Goal: Navigation & Orientation: Find specific page/section

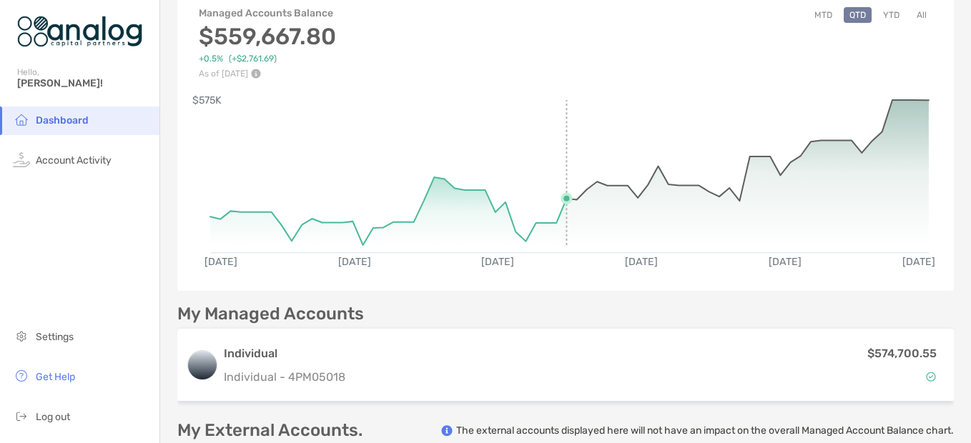
scroll to position [143, 0]
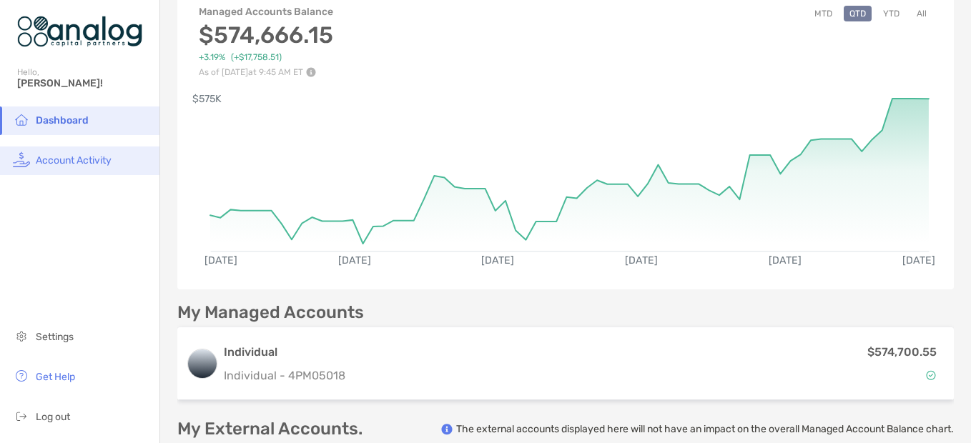
click at [63, 163] on span "Account Activity" at bounding box center [74, 161] width 76 height 12
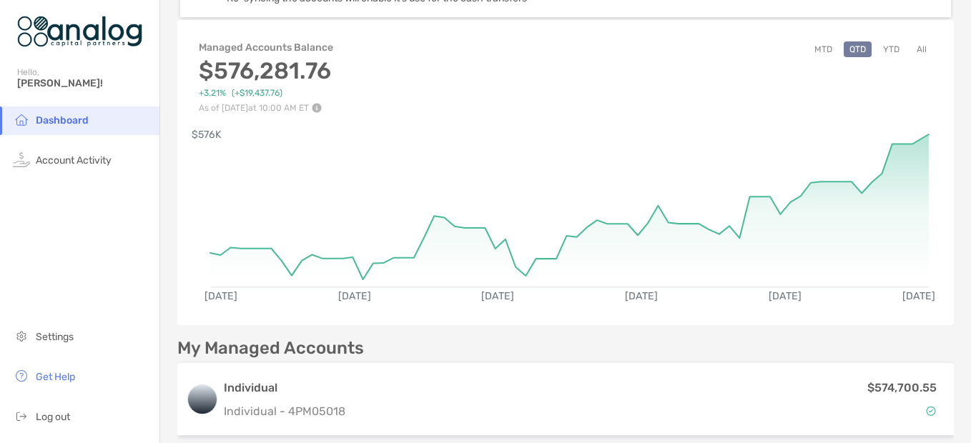
scroll to position [143, 0]
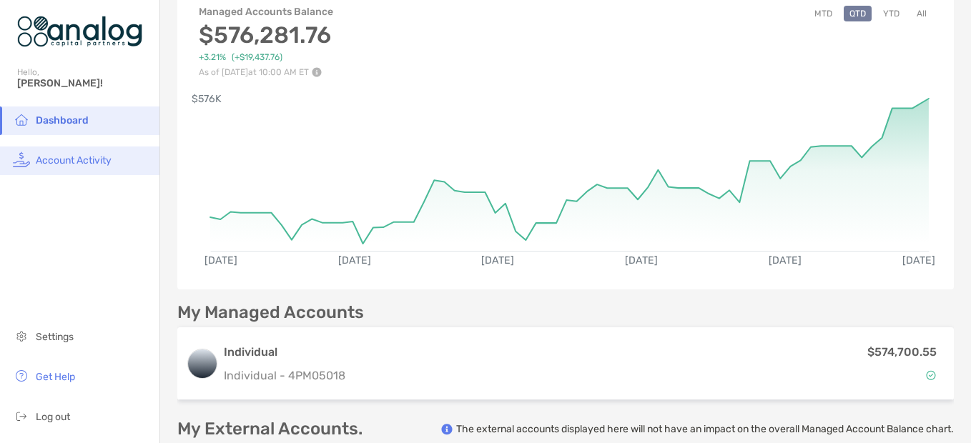
click at [48, 159] on span "Account Activity" at bounding box center [74, 161] width 76 height 12
